Goal: Task Accomplishment & Management: Complete application form

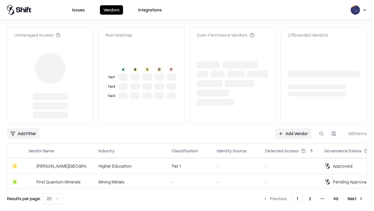
click at [293, 128] on link "Add Vendor" at bounding box center [293, 133] width 37 height 11
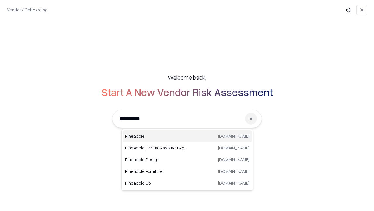
click at [187, 136] on div "Pineapple [DOMAIN_NAME]" at bounding box center [187, 136] width 129 height 12
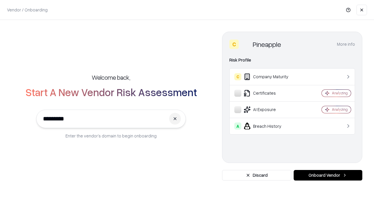
type input "*********"
click at [328, 175] on button "Onboard Vendor" at bounding box center [328, 175] width 69 height 11
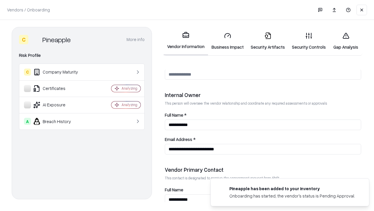
scroll to position [303, 0]
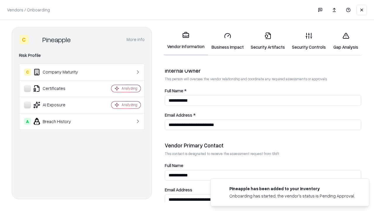
click at [228, 41] on link "Business Impact" at bounding box center [227, 40] width 39 height 27
click at [268, 41] on link "Security Artifacts" at bounding box center [267, 40] width 41 height 27
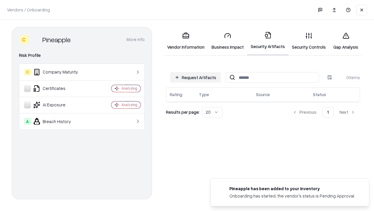
click at [196, 77] on button "Request Artifacts" at bounding box center [195, 77] width 51 height 11
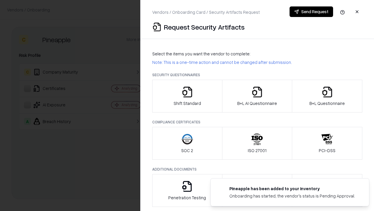
click at [187, 96] on icon "button" at bounding box center [188, 92] width 12 height 12
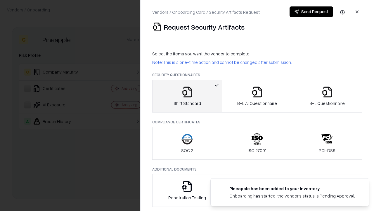
click at [311, 12] on button "Send Request" at bounding box center [312, 11] width 44 height 11
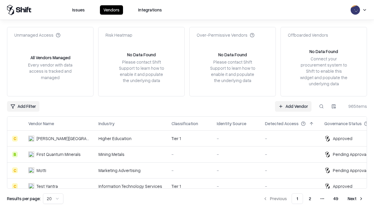
click at [322, 106] on button at bounding box center [321, 106] width 11 height 11
type input "*********"
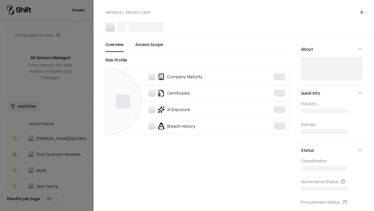
scroll to position [81, 0]
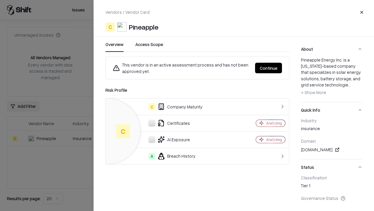
click at [269, 68] on button "Continue" at bounding box center [268, 68] width 27 height 11
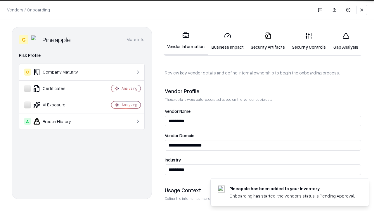
click at [268, 41] on link "Security Artifacts" at bounding box center [267, 40] width 41 height 27
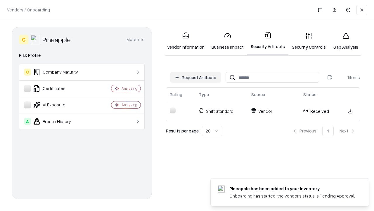
click at [309, 41] on link "Security Controls" at bounding box center [309, 40] width 41 height 27
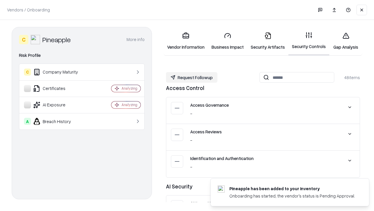
click at [192, 77] on button "Request Followup" at bounding box center [191, 77] width 51 height 11
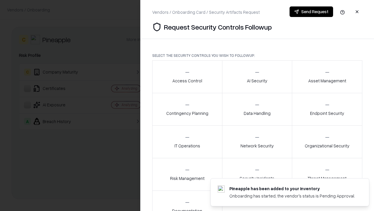
click at [187, 77] on div "Access Control" at bounding box center [188, 76] width 30 height 14
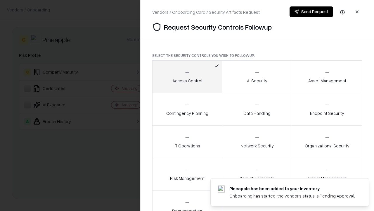
click at [311, 12] on button "Send Request" at bounding box center [312, 11] width 44 height 11
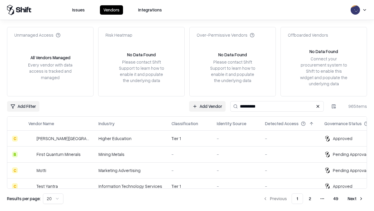
type input "*********"
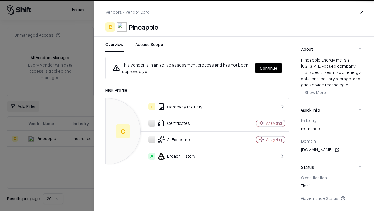
click at [269, 68] on button "Continue" at bounding box center [268, 68] width 27 height 11
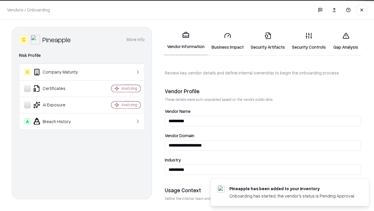
click at [346, 41] on link "Gap Analysis" at bounding box center [346, 40] width 33 height 27
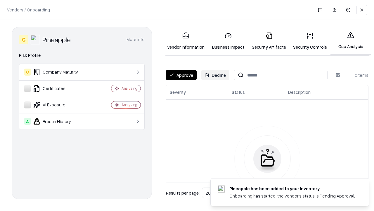
click at [181, 75] on button "Approve" at bounding box center [181, 75] width 31 height 11
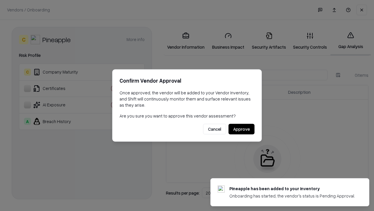
click at [242, 129] on button "Approve" at bounding box center [242, 129] width 26 height 11
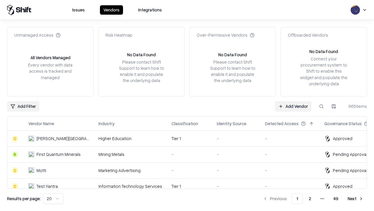
type input "*********"
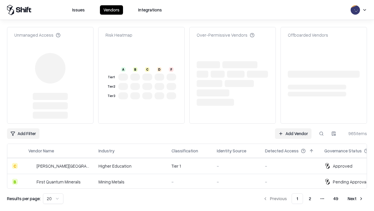
click at [293, 128] on link "Add Vendor" at bounding box center [293, 133] width 37 height 11
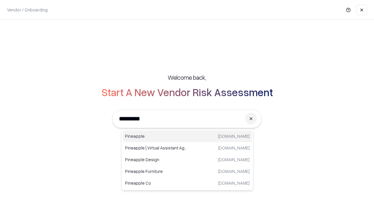
click at [187, 136] on div "Pineapple pineappleenergy.com" at bounding box center [187, 136] width 129 height 12
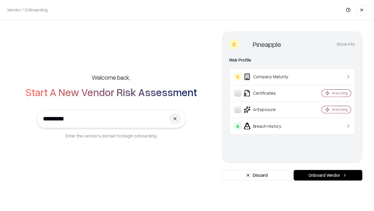
type input "*********"
click at [328, 175] on button "Onboard Vendor" at bounding box center [328, 175] width 69 height 11
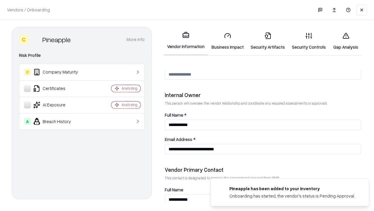
scroll to position [303, 0]
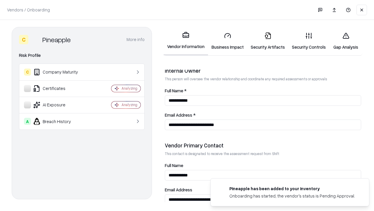
click at [346, 41] on link "Gap Analysis" at bounding box center [346, 40] width 33 height 27
